Goal: Check status

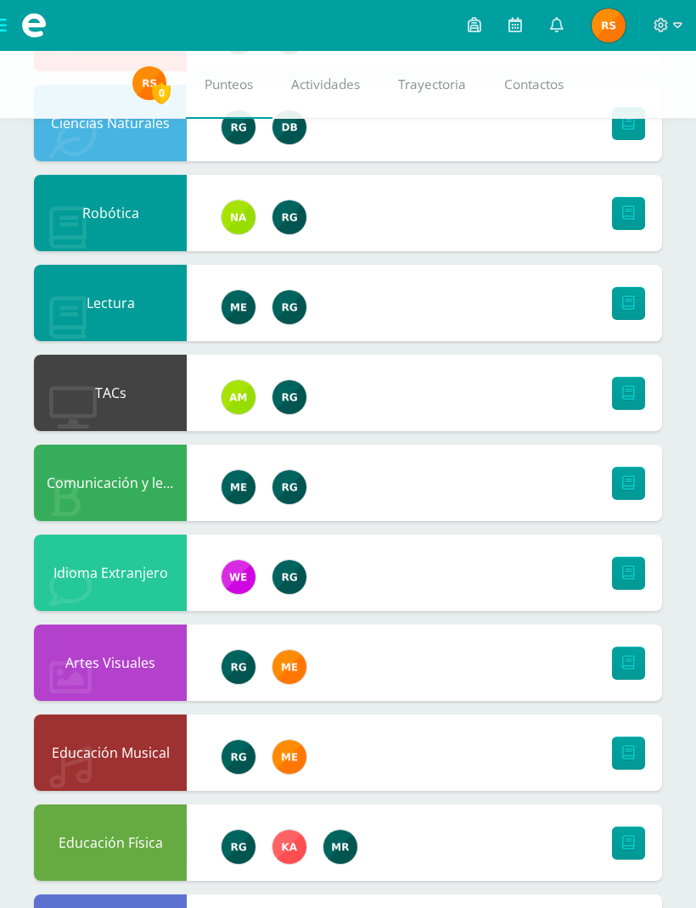
scroll to position [802, 0]
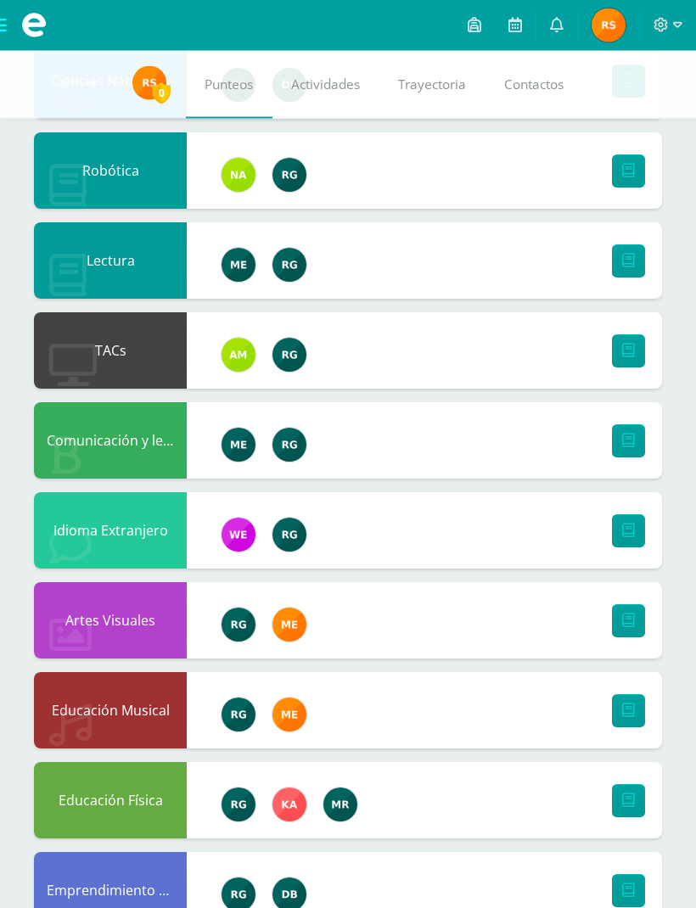
click at [124, 891] on div "Emprendimiento para la Productividad" at bounding box center [110, 890] width 153 height 76
click at [623, 886] on icon at bounding box center [628, 891] width 13 height 14
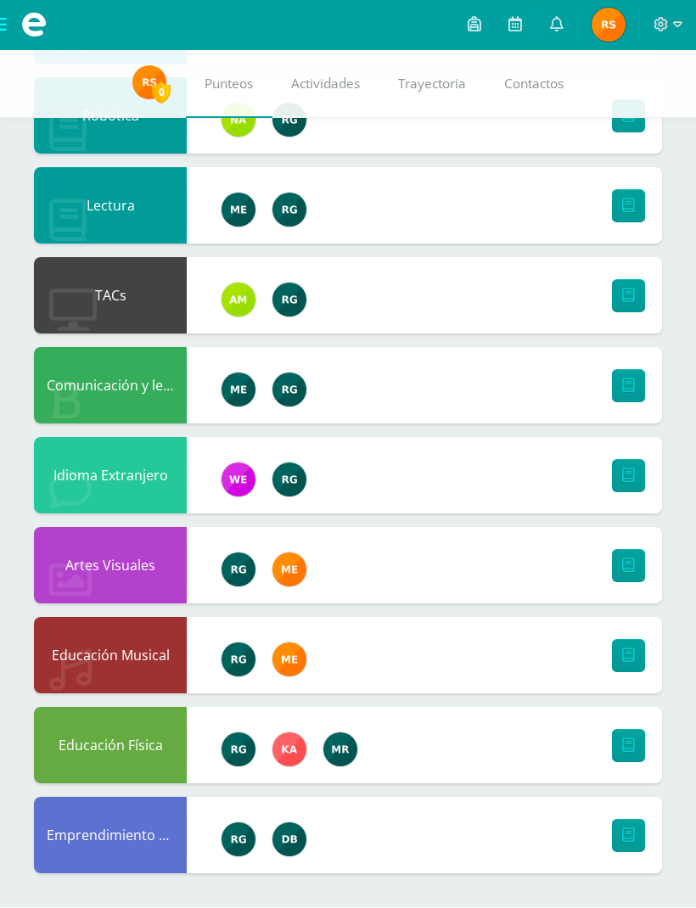
scroll to position [855, 0]
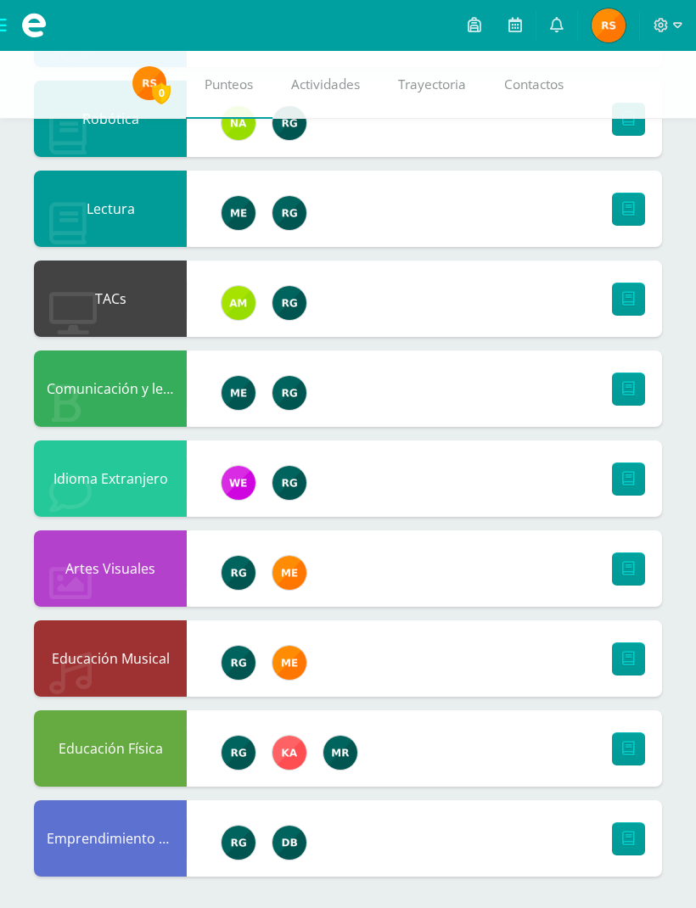
click at [118, 830] on div "Emprendimiento para la Productividad" at bounding box center [110, 838] width 153 height 76
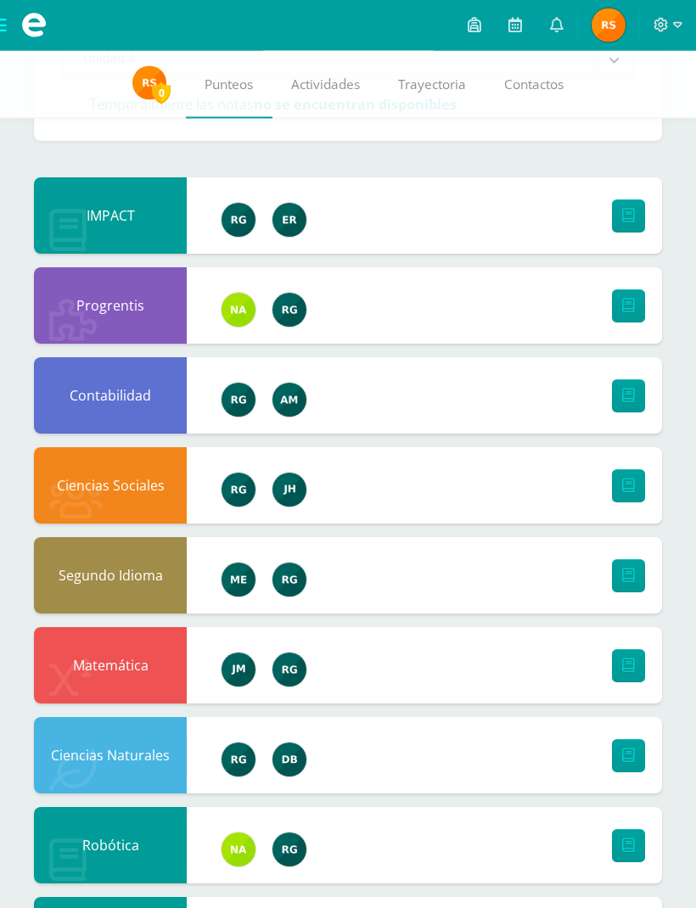
click at [2, 30] on span at bounding box center [34, 25] width 68 height 51
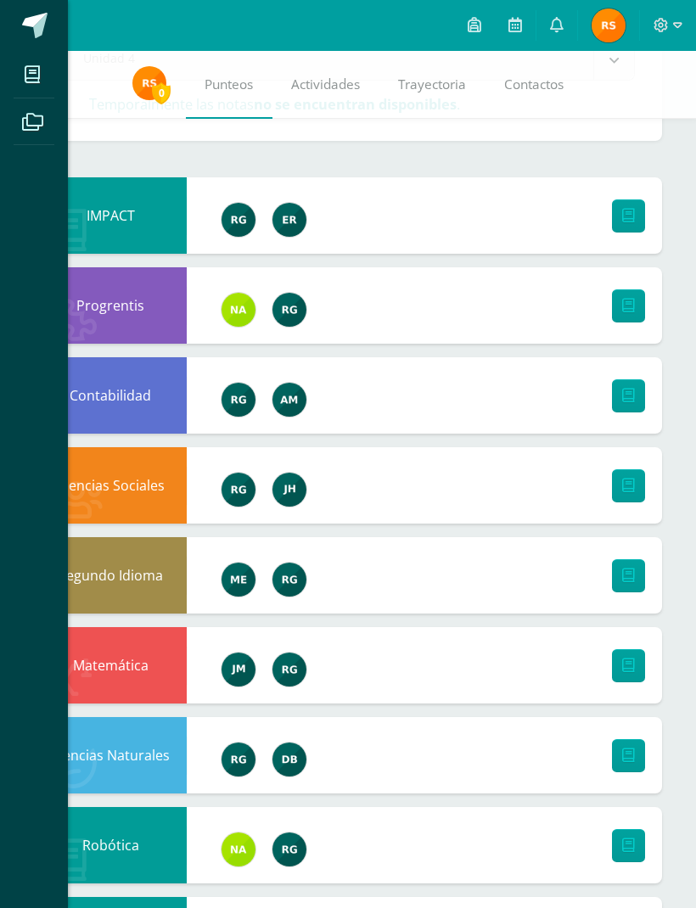
click at [36, 77] on icon at bounding box center [32, 74] width 15 height 17
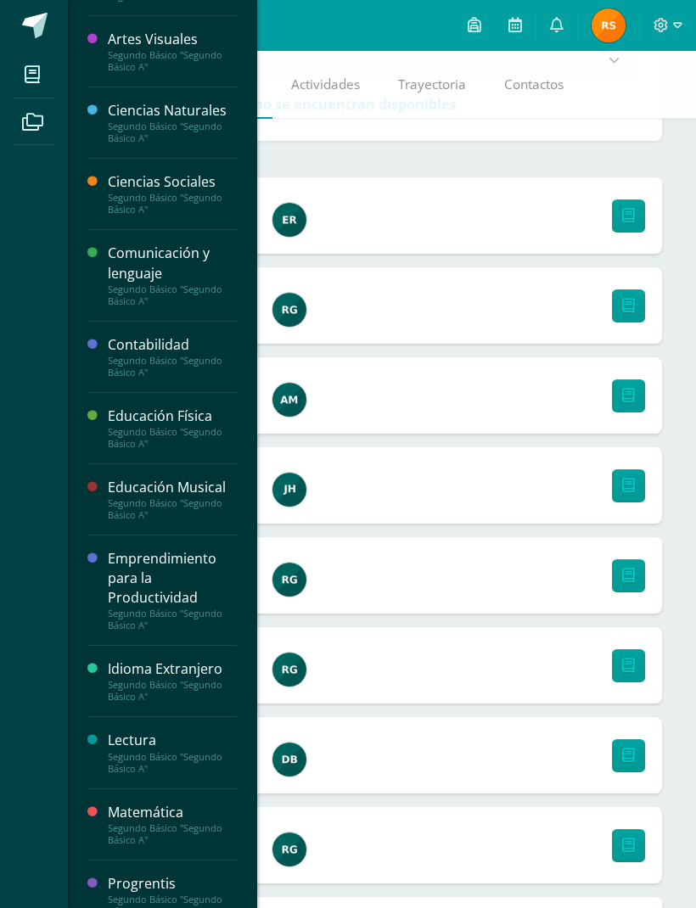
scroll to position [48, 0]
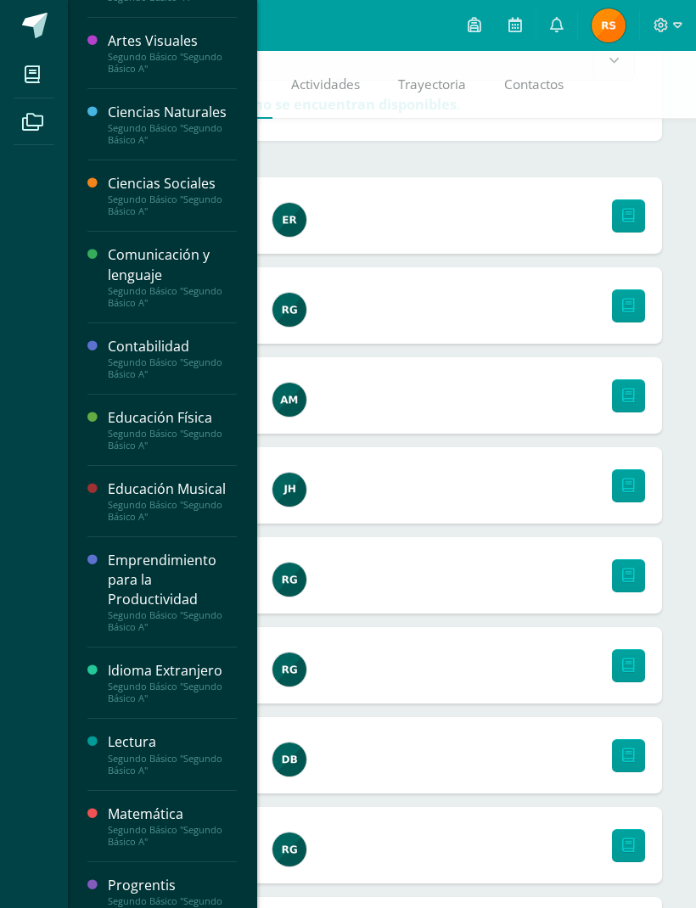
click at [141, 576] on div "Emprendimiento para la Productividad" at bounding box center [172, 580] width 129 height 59
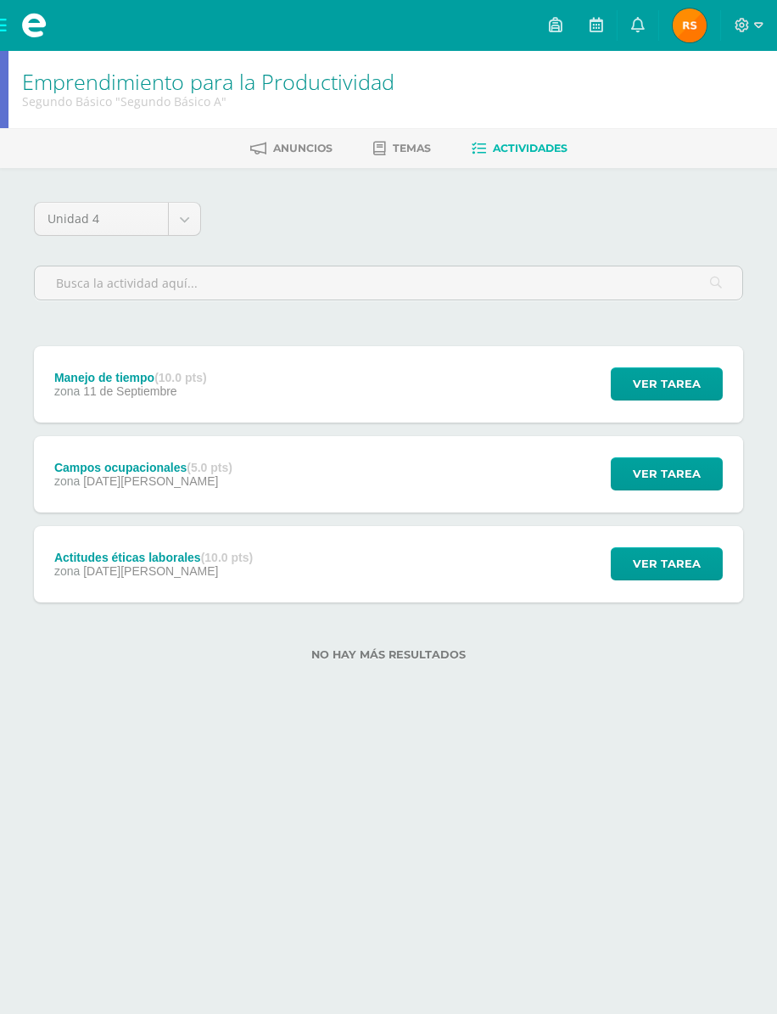
click at [685, 489] on span "Ver tarea" at bounding box center [667, 473] width 68 height 31
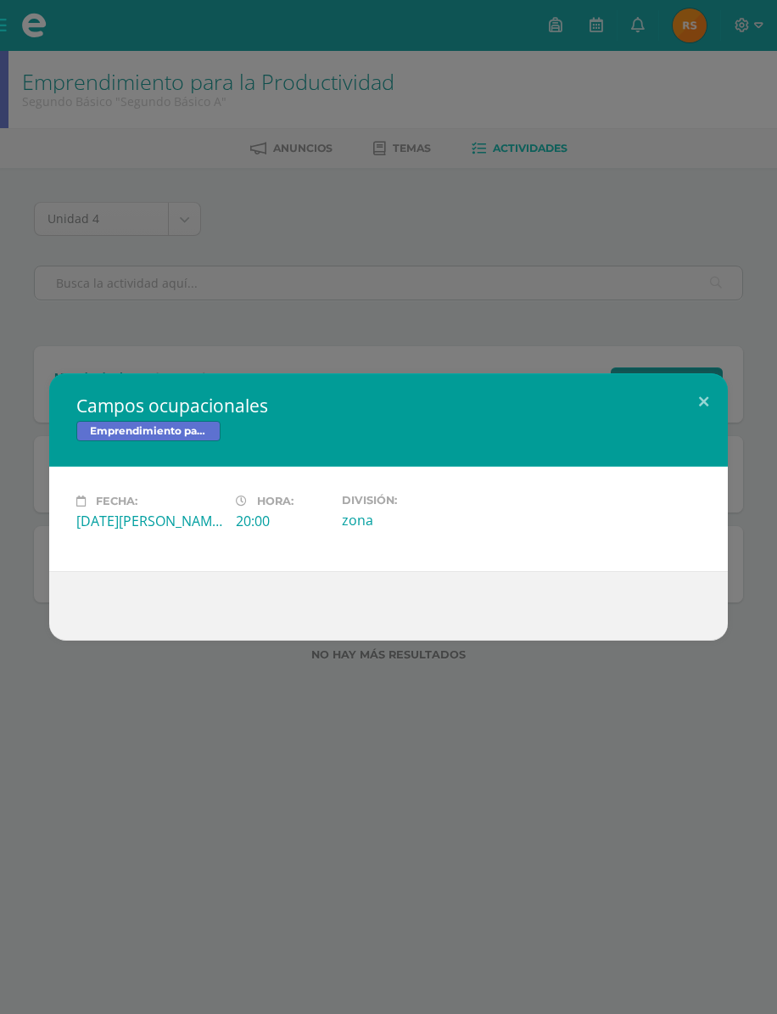
click at [710, 394] on button at bounding box center [703, 402] width 48 height 58
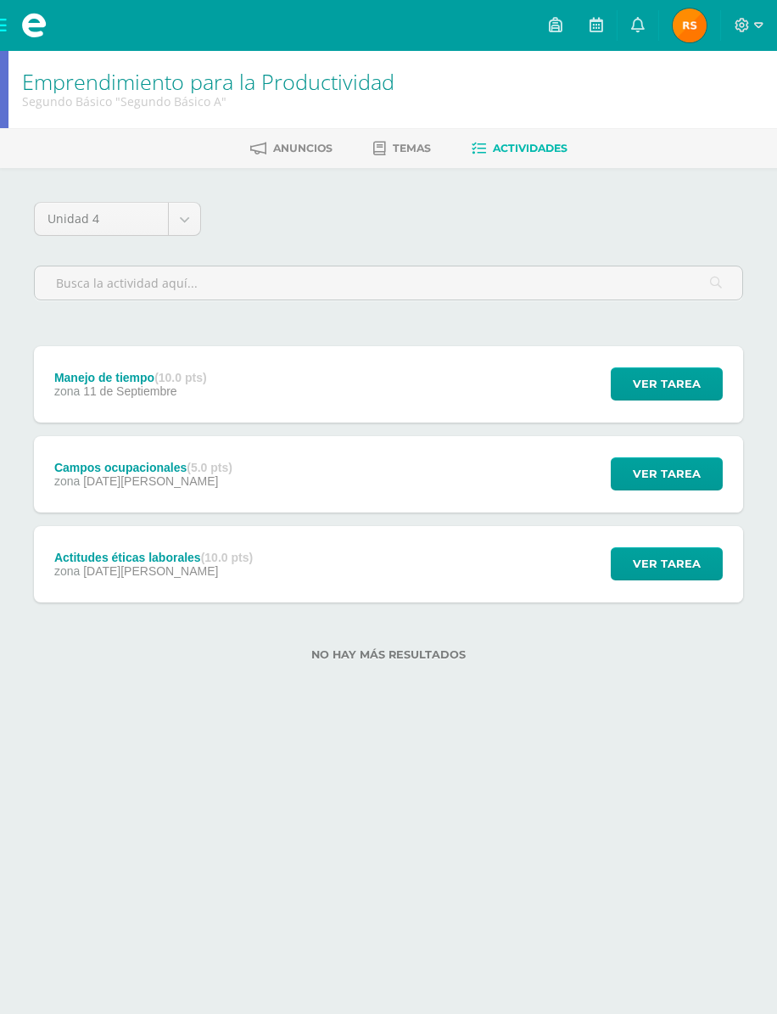
click at [381, 465] on div "Campos ocupacionales (5.0 pts) zona 28 de Agosto Ver tarea Campos ocupacionales…" at bounding box center [388, 474] width 709 height 76
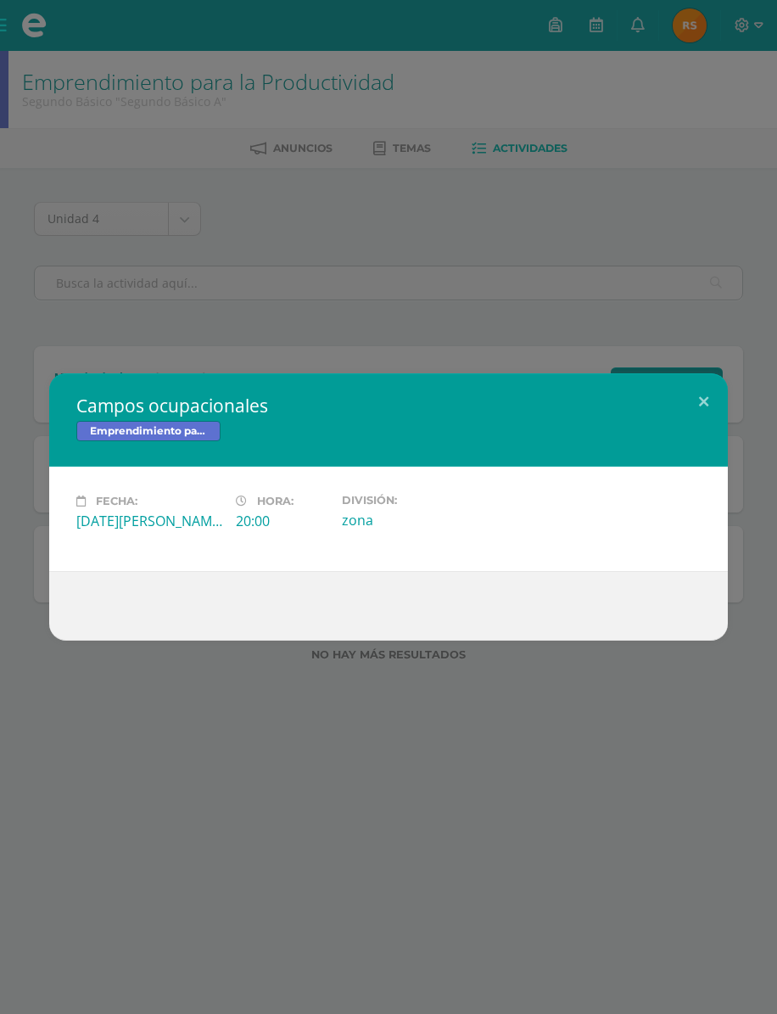
click at [707, 411] on button at bounding box center [703, 402] width 48 height 58
